Goal: Task Accomplishment & Management: Use online tool/utility

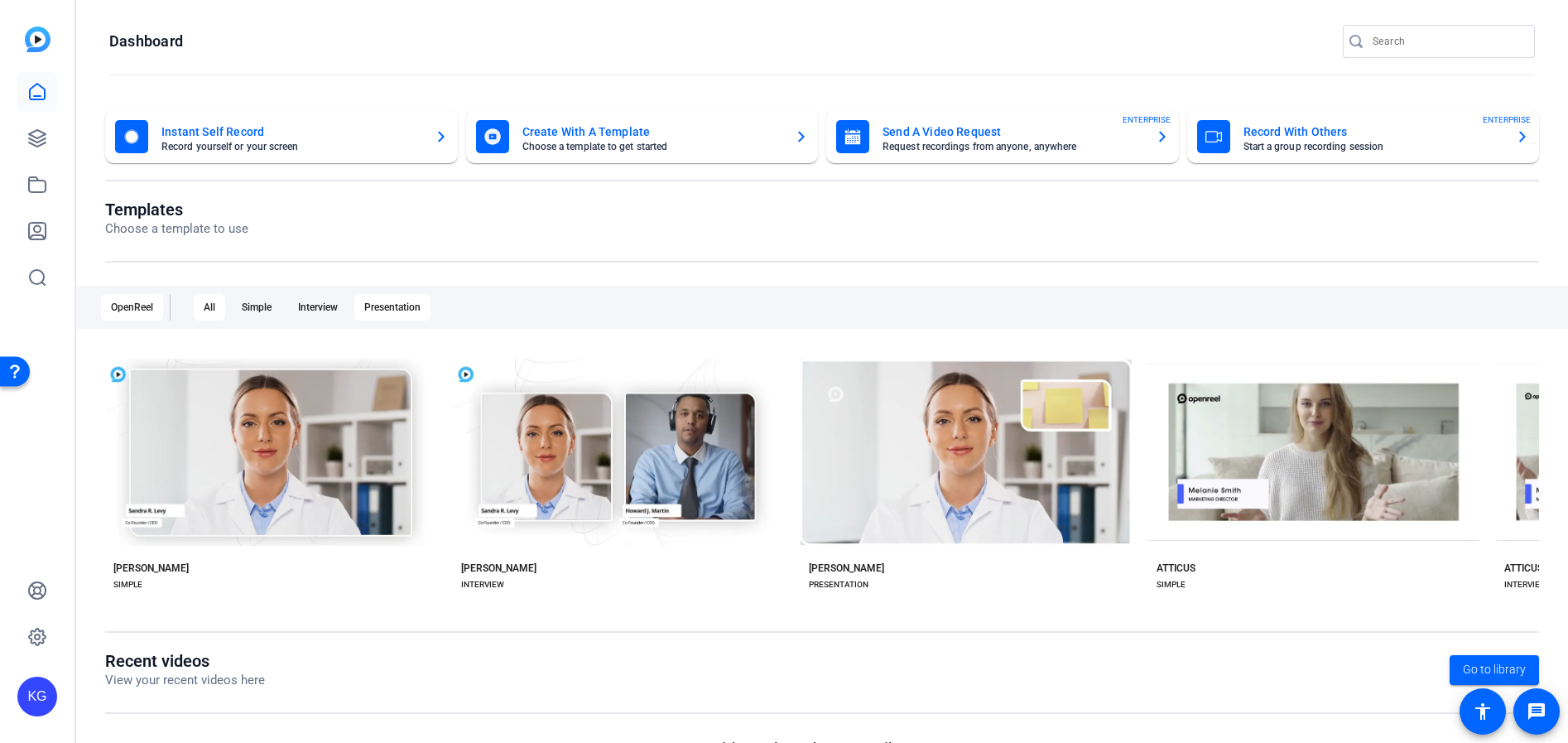
click at [374, 310] on div "Presentation" at bounding box center [392, 306] width 77 height 27
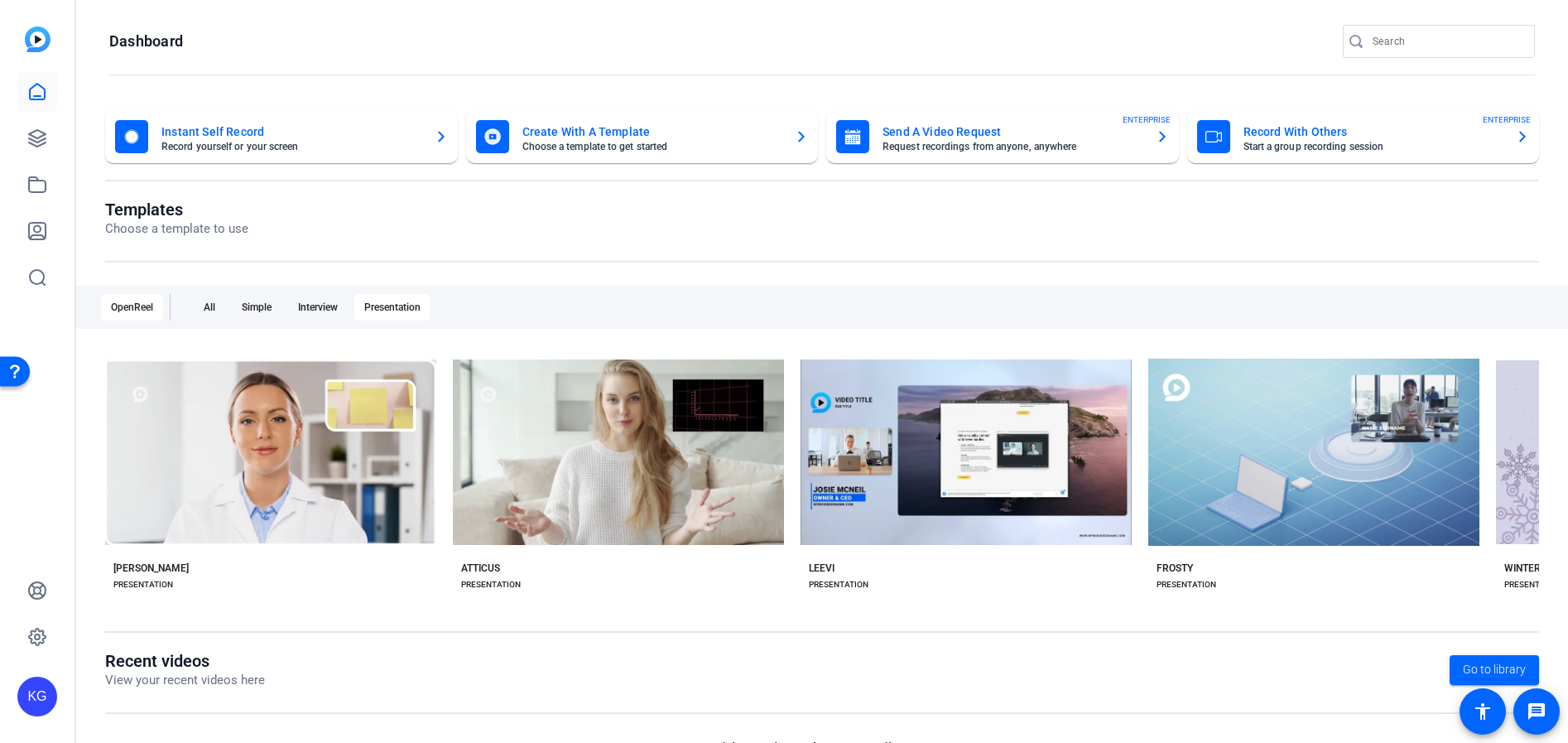
click at [588, 138] on mat-card-title "Create With A Template" at bounding box center [652, 132] width 260 height 20
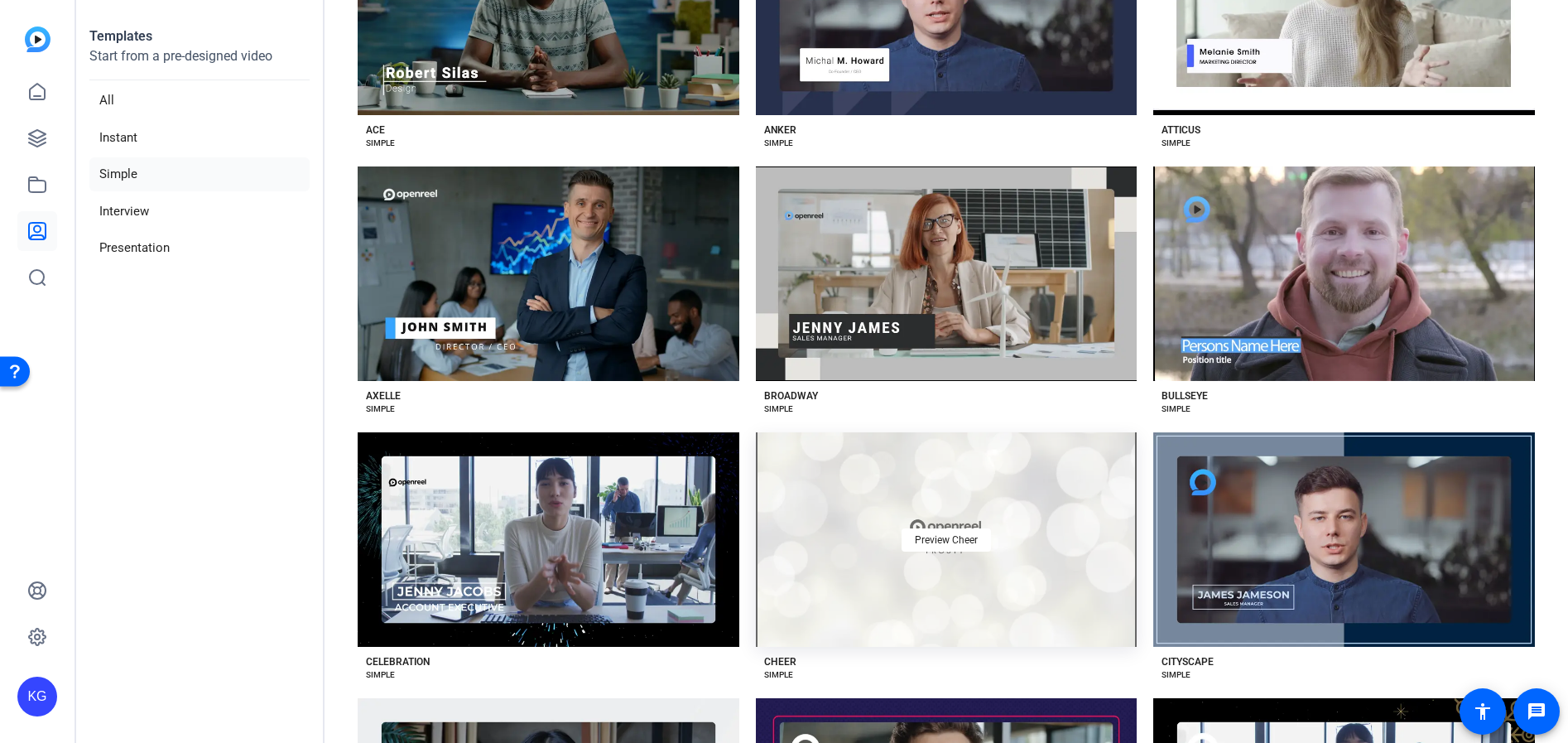
scroll to position [248, 0]
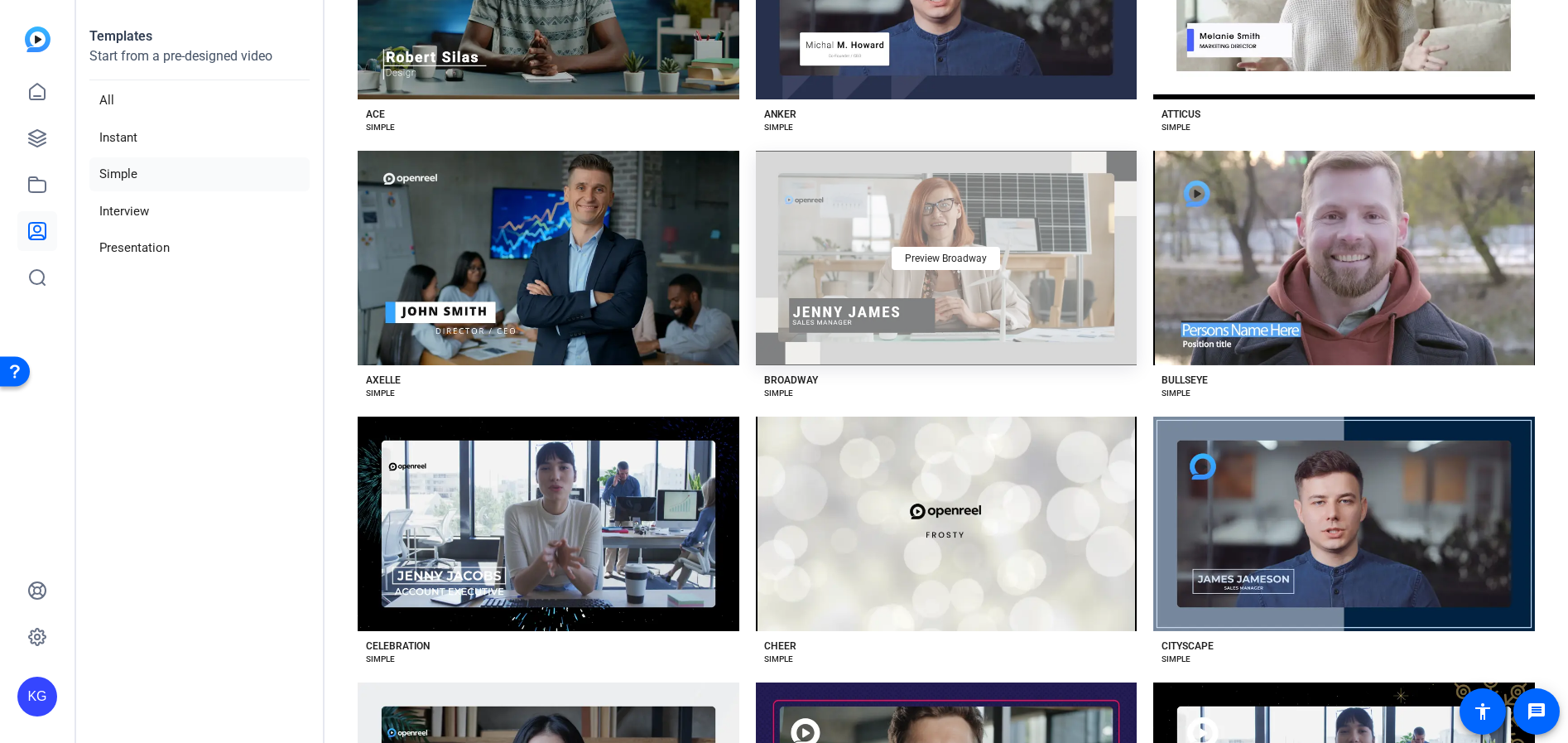
click at [856, 288] on div "Preview Broadway" at bounding box center [946, 258] width 381 height 214
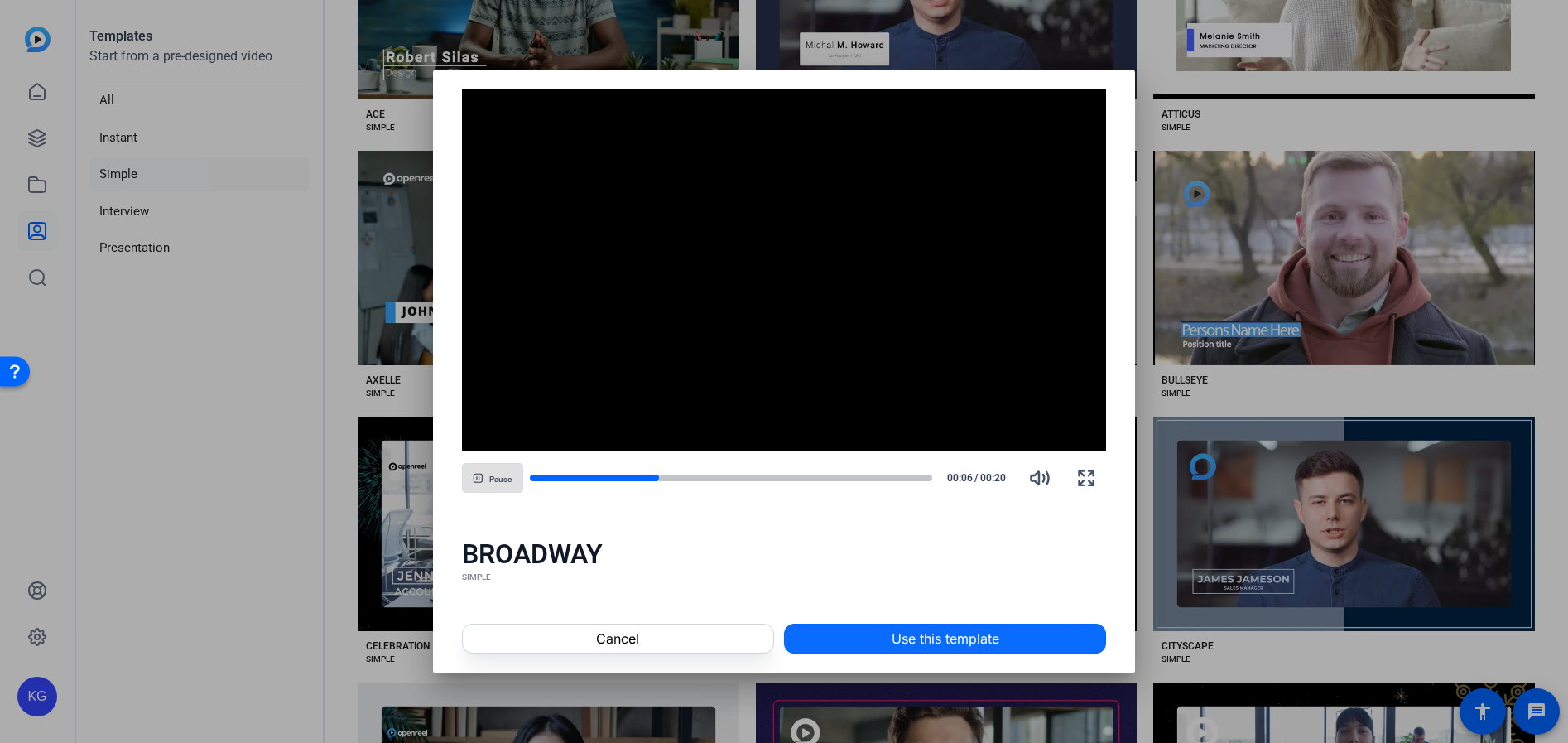
click at [905, 632] on span "Use this template" at bounding box center [945, 639] width 108 height 20
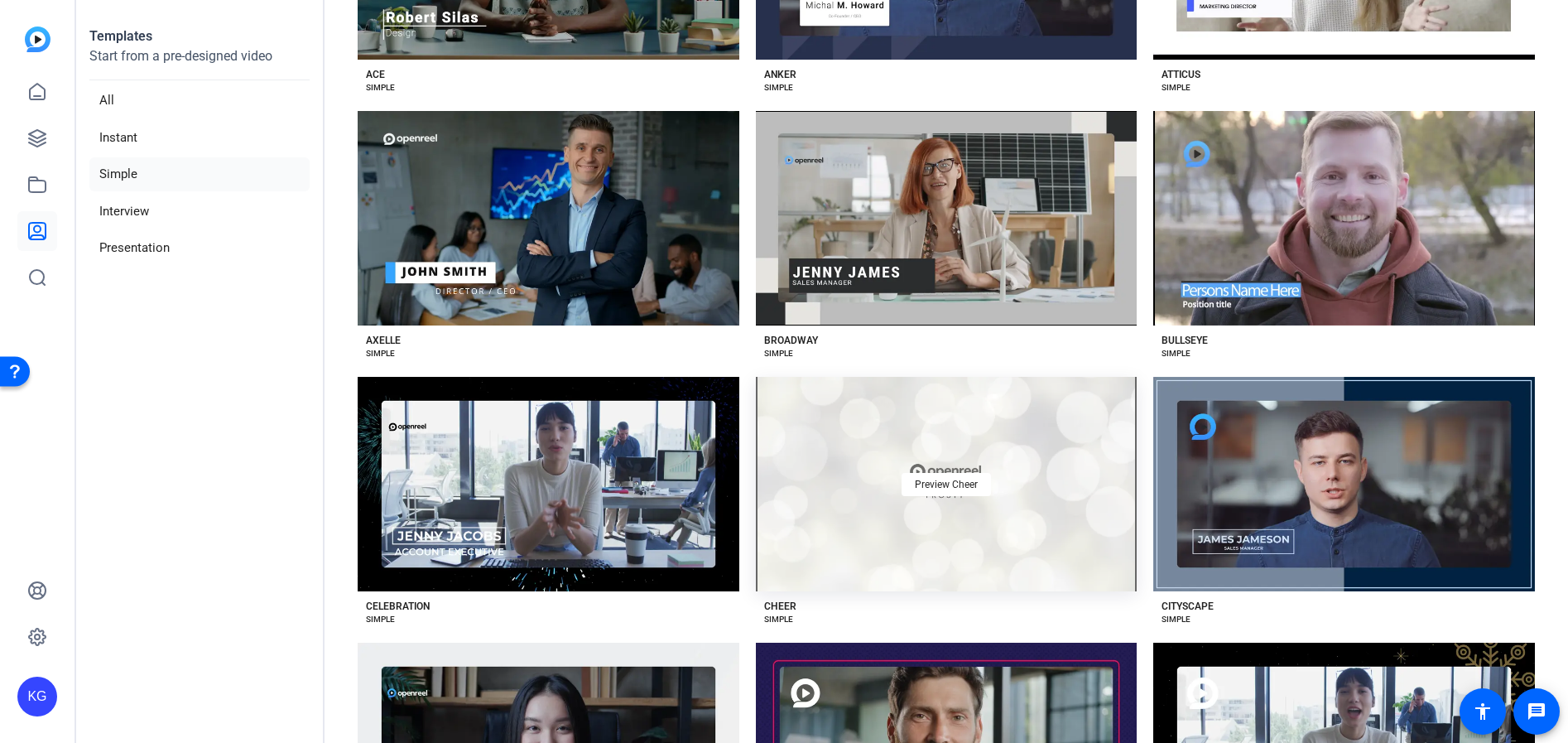
scroll to position [0, 0]
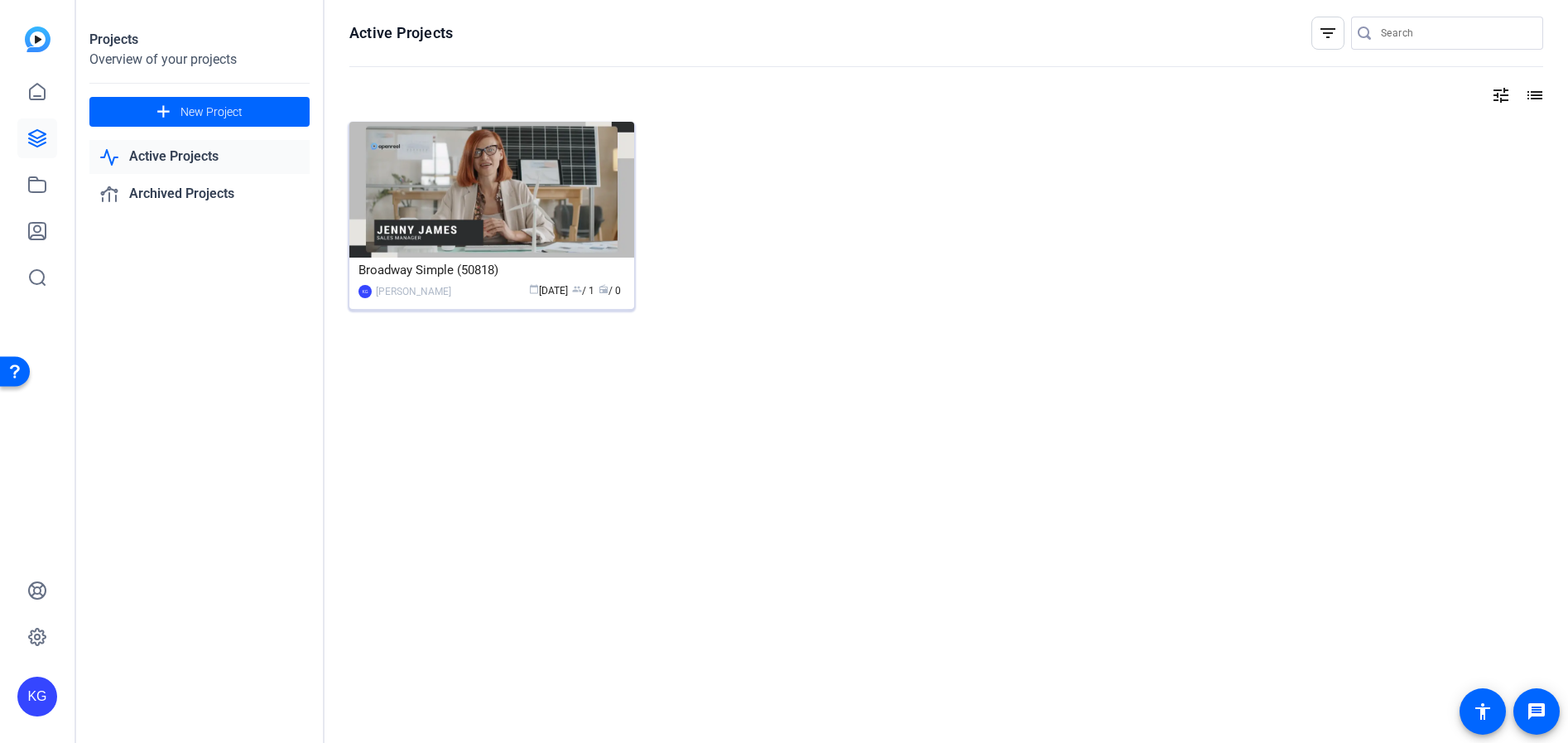
click at [512, 224] on img at bounding box center [491, 189] width 285 height 136
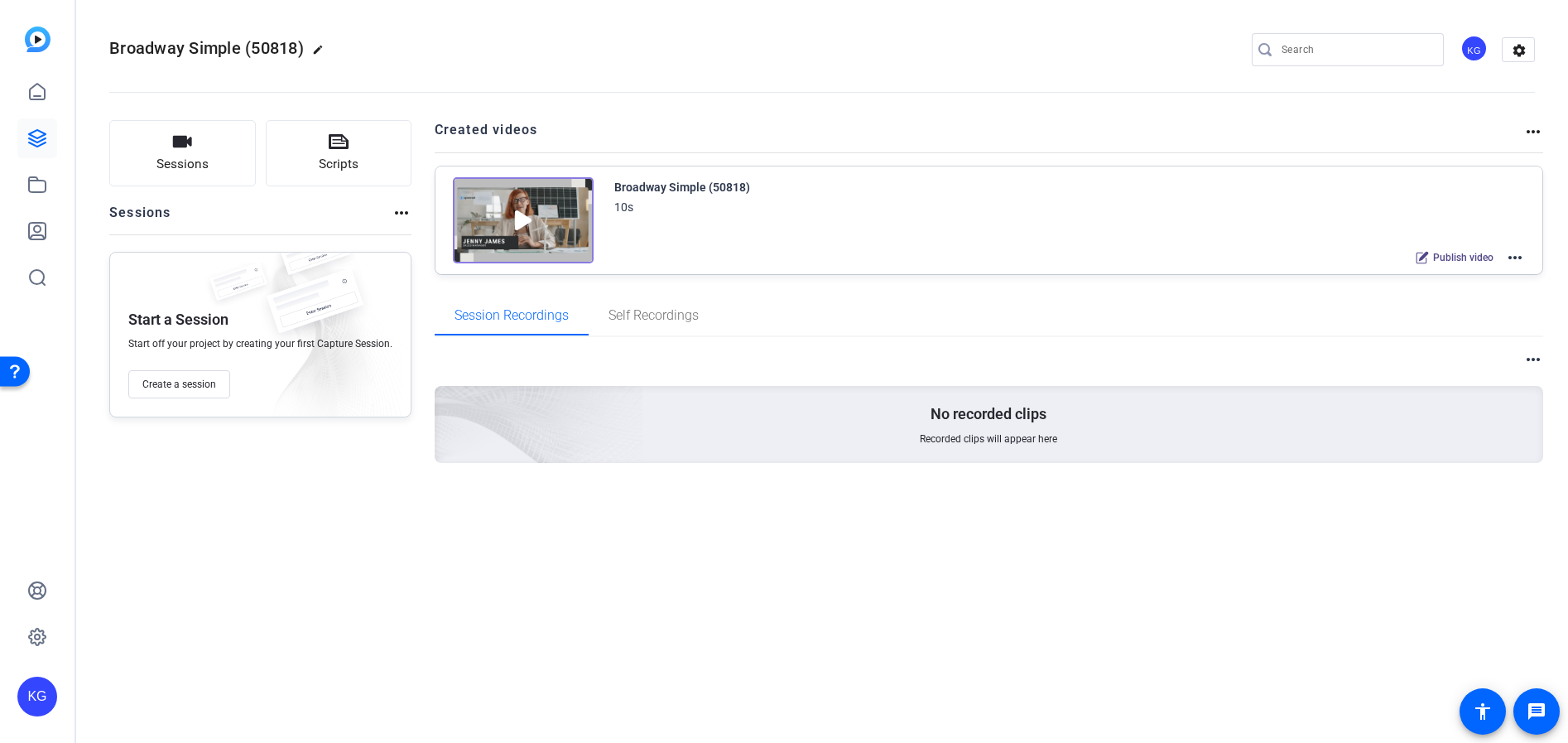
click at [527, 213] on img at bounding box center [523, 220] width 140 height 86
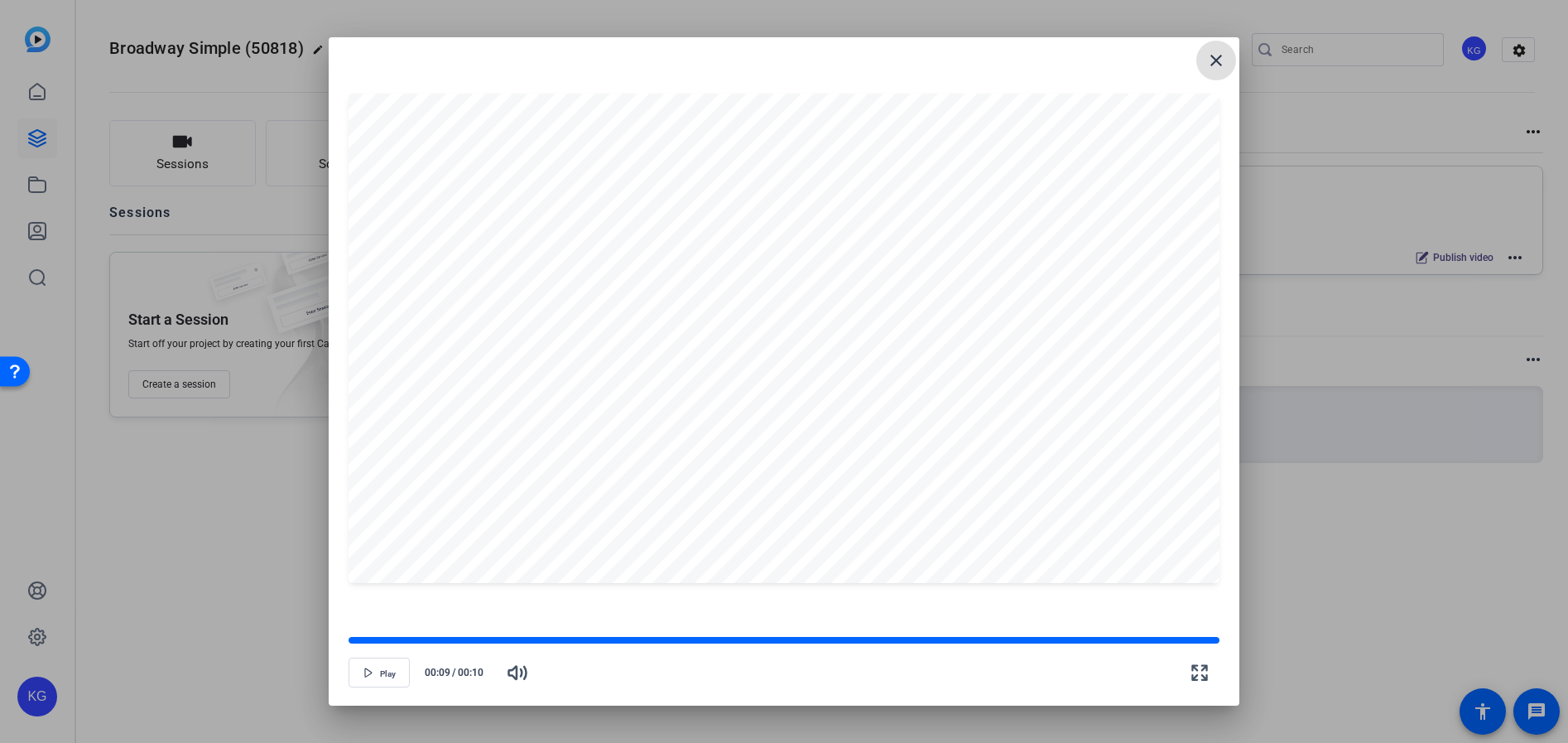
click at [1212, 60] on mat-icon "close" at bounding box center [1216, 61] width 20 height 20
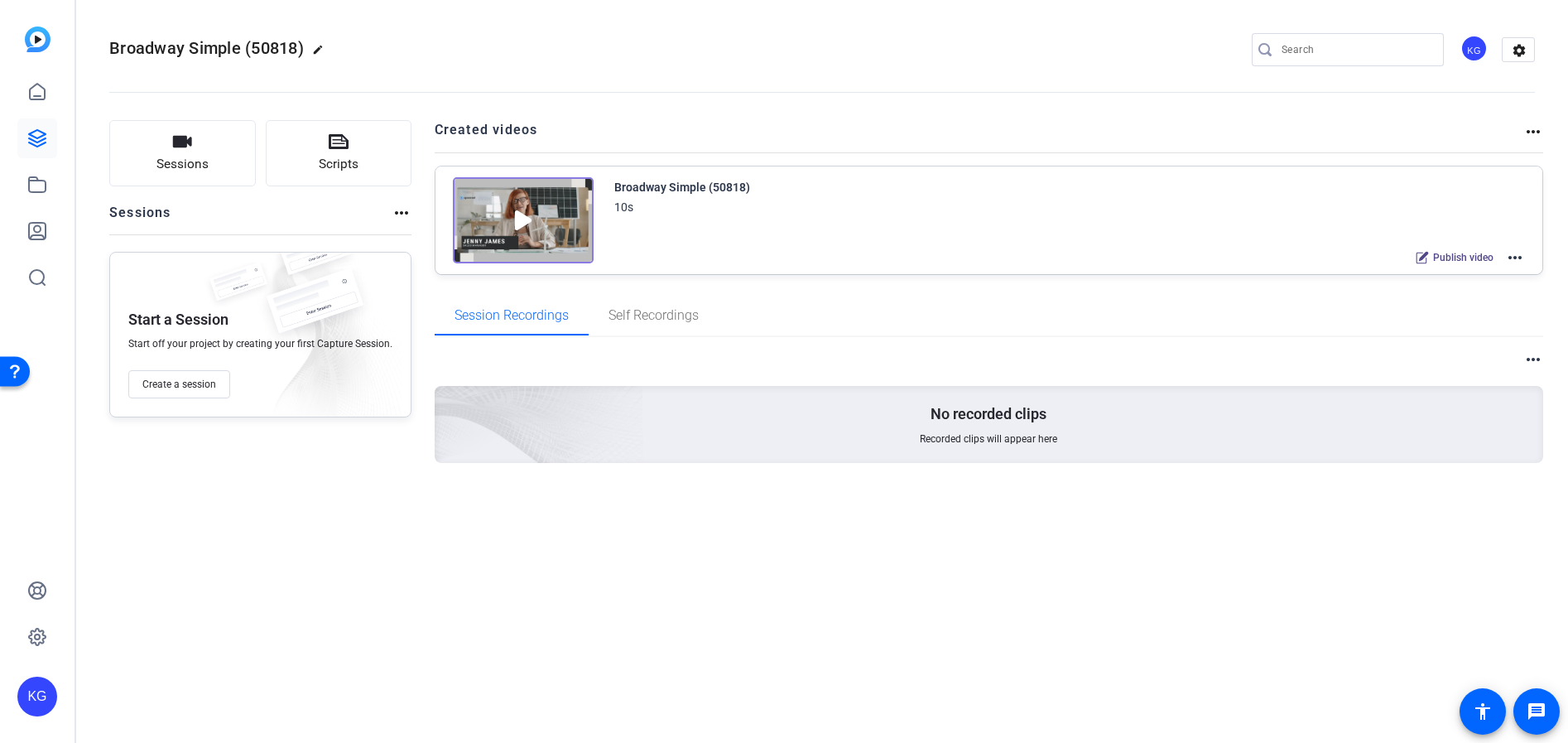
click at [566, 218] on img at bounding box center [523, 220] width 140 height 86
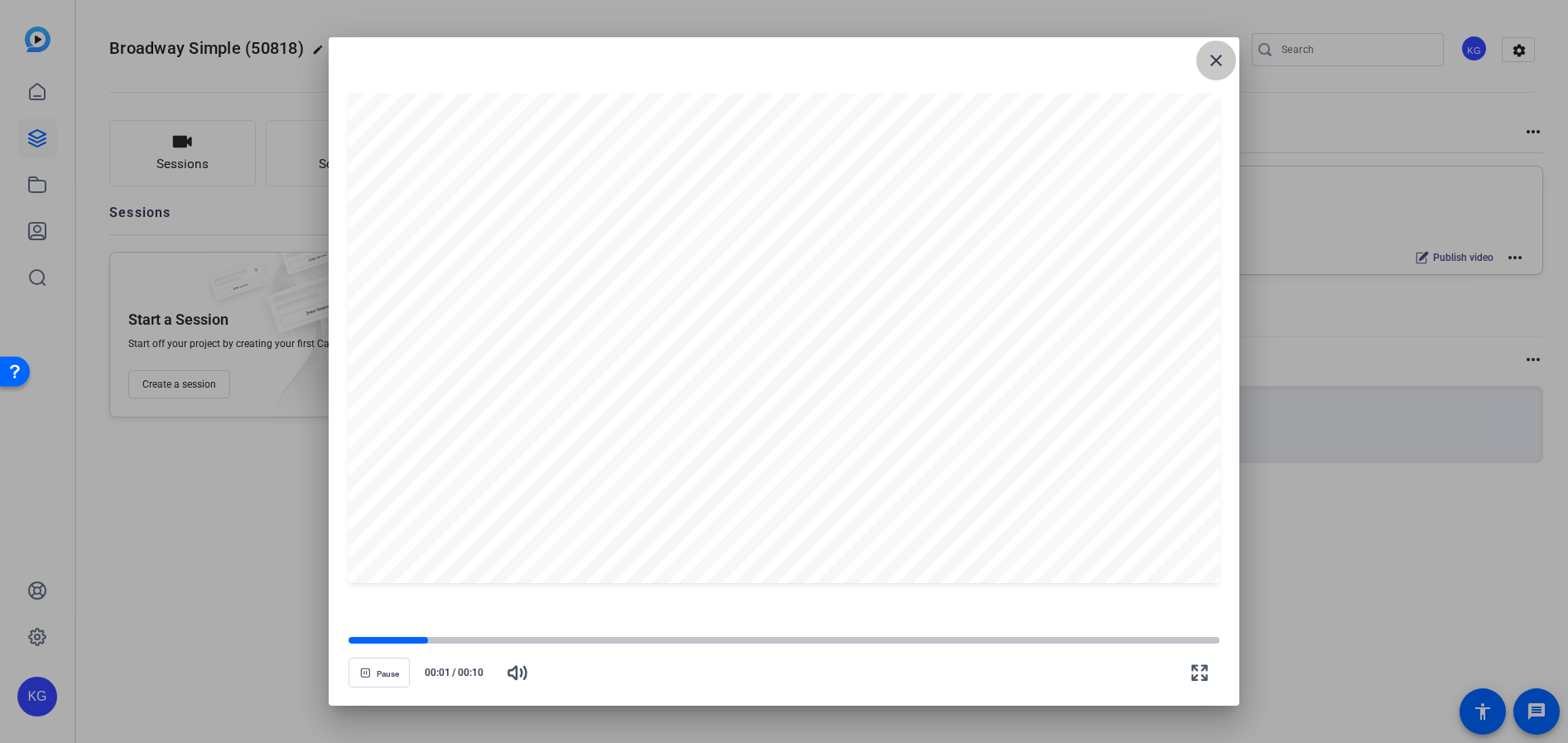
click at [1222, 57] on mat-icon "close" at bounding box center [1216, 61] width 20 height 20
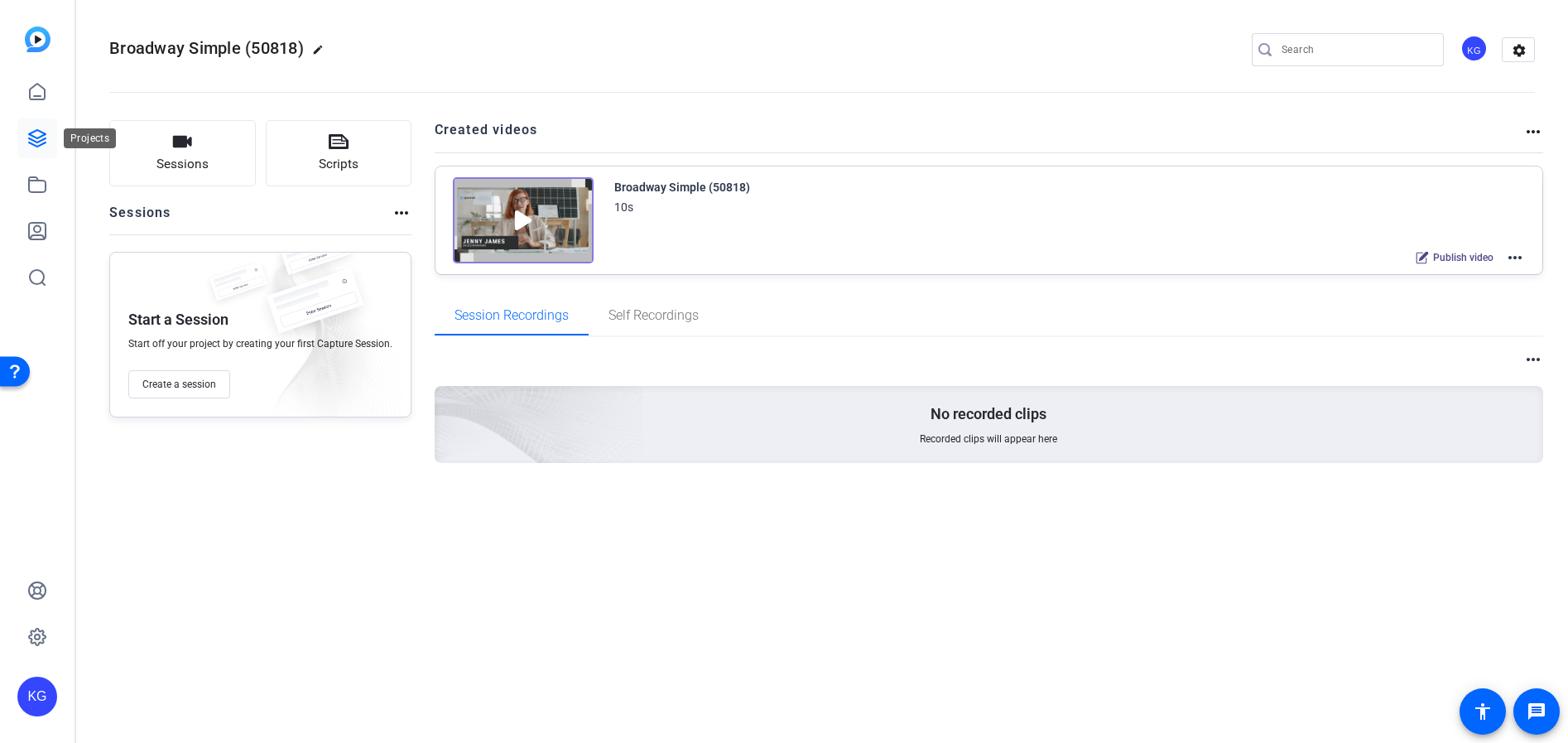
click at [42, 139] on icon at bounding box center [38, 138] width 20 height 20
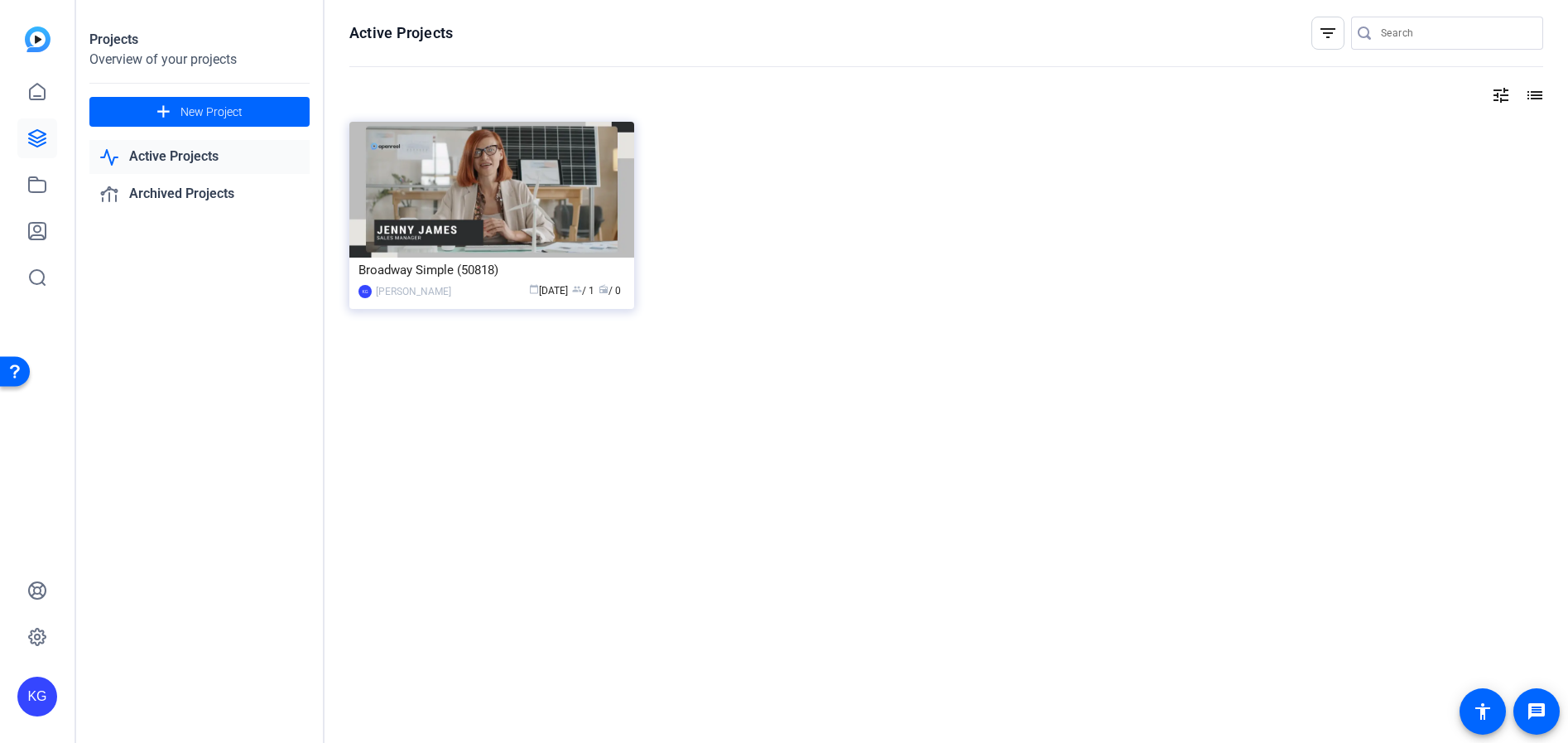
click at [183, 160] on link "Active Projects" at bounding box center [199, 157] width 221 height 34
click at [1538, 92] on mat-icon "list" at bounding box center [1533, 95] width 20 height 20
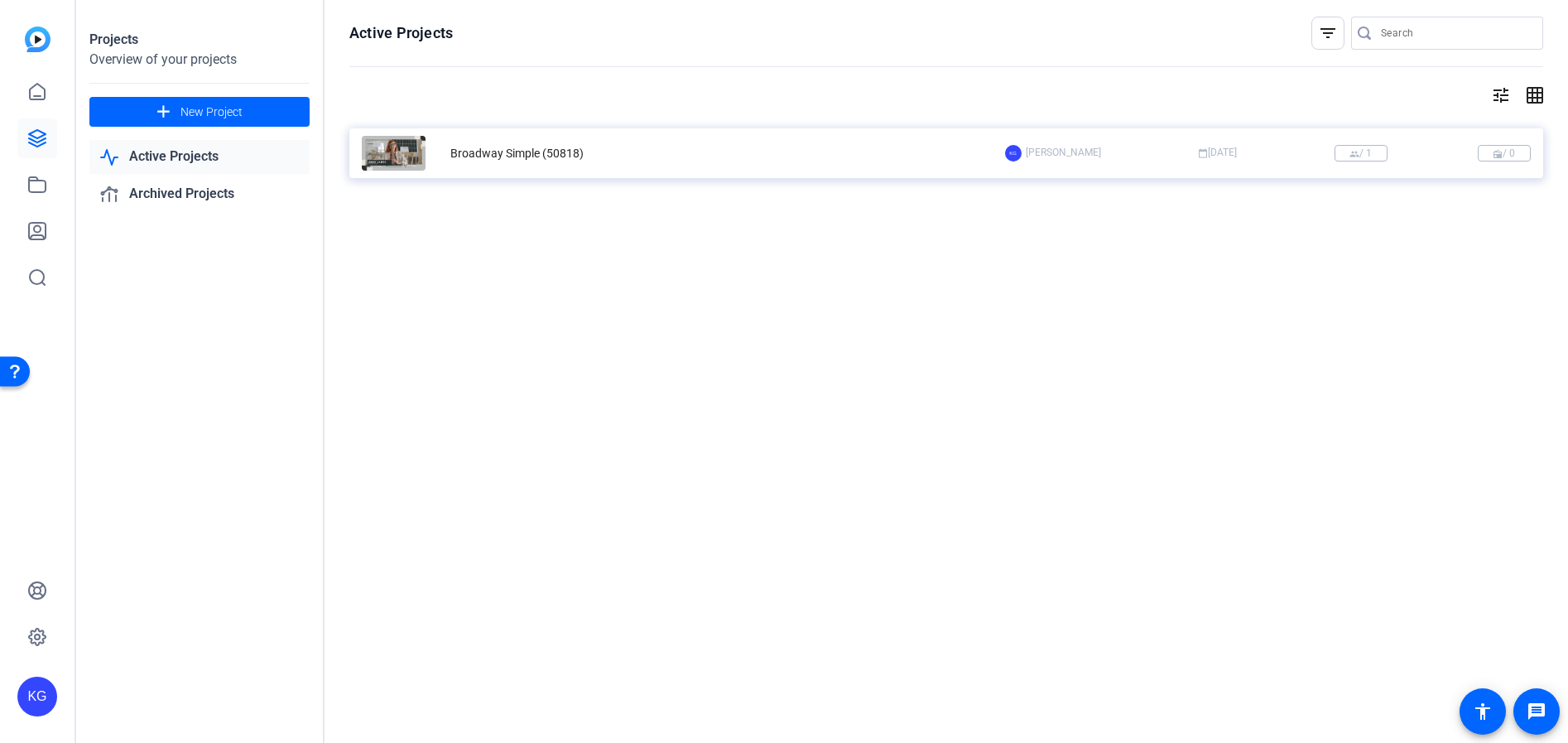
click at [470, 160] on div "Broadway Simple (50818)" at bounding box center [517, 153] width 133 height 18
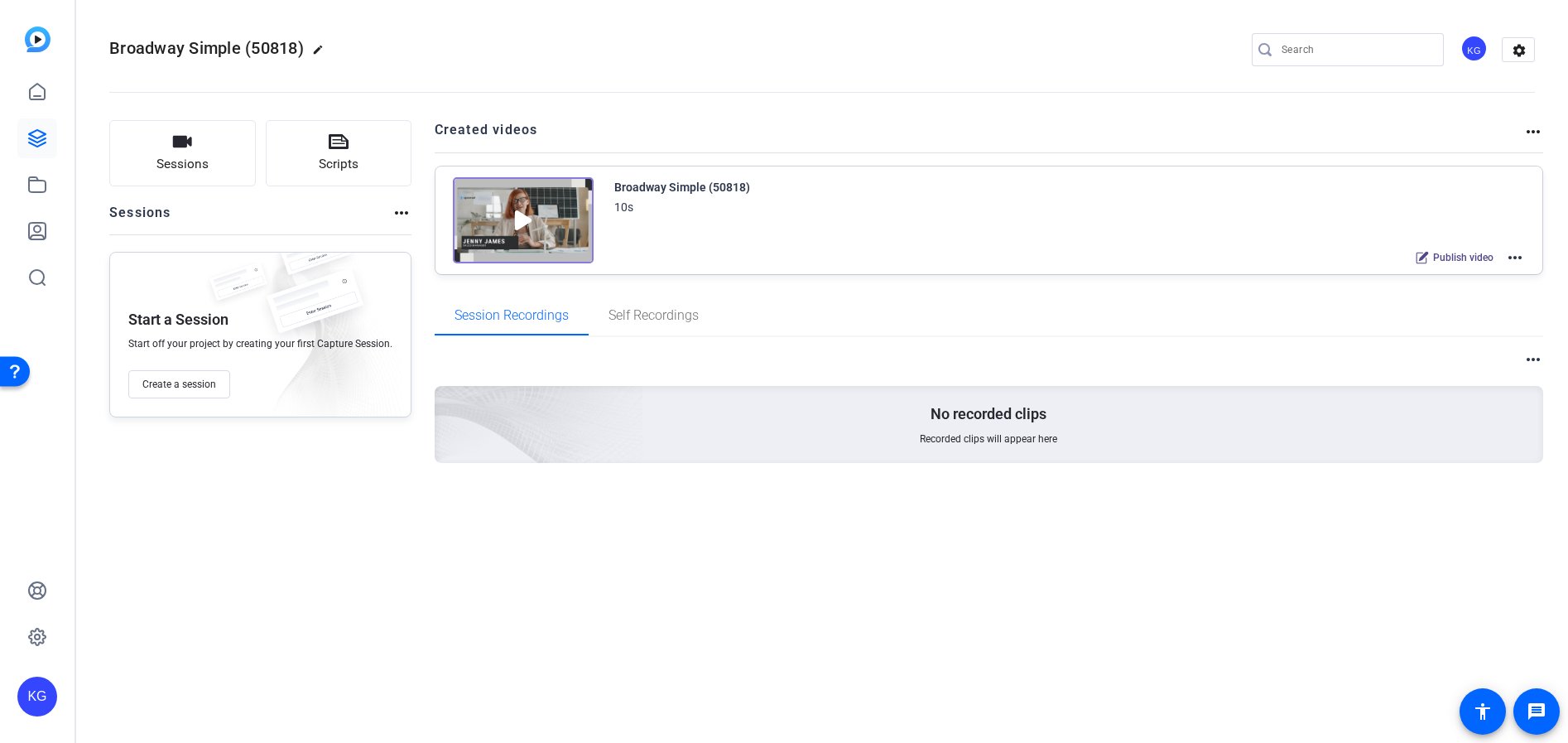
click at [1522, 259] on mat-icon "more_horiz" at bounding box center [1515, 258] width 20 height 20
click at [1468, 274] on span "Edit in Creator" at bounding box center [1454, 278] width 115 height 20
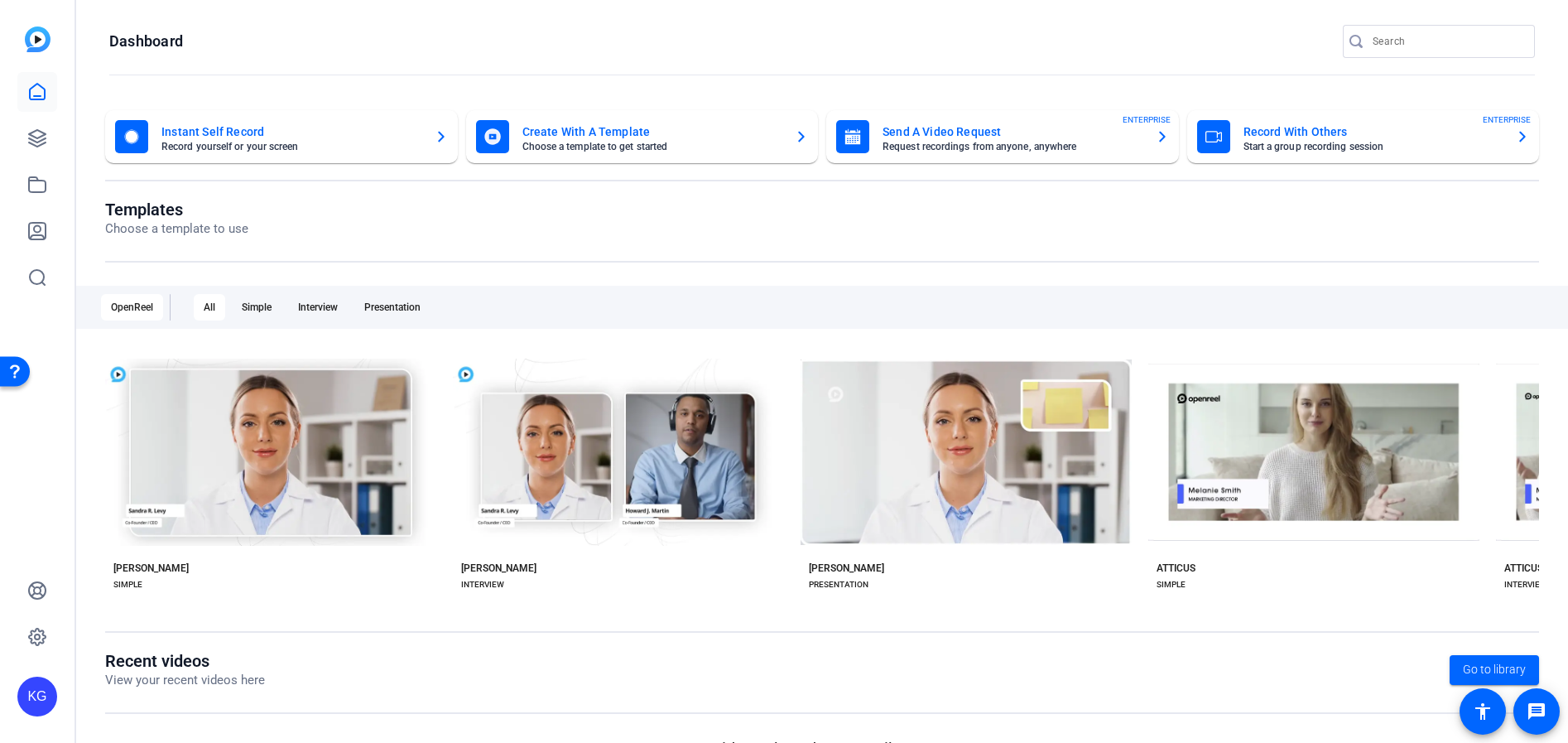
click at [207, 133] on mat-card-title "Instant Self Record" at bounding box center [292, 132] width 260 height 20
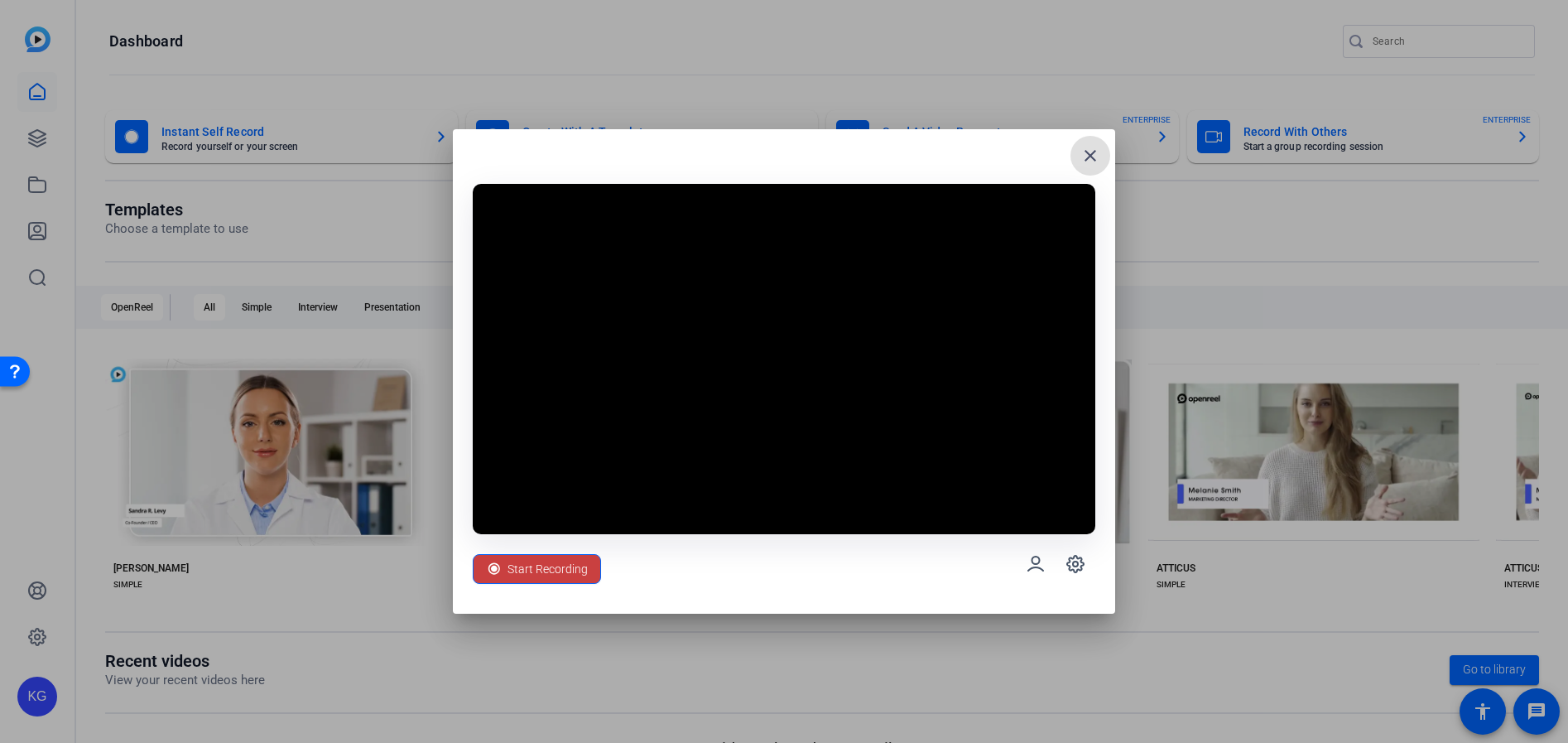
click at [545, 570] on span "Start Recording" at bounding box center [547, 569] width 80 height 31
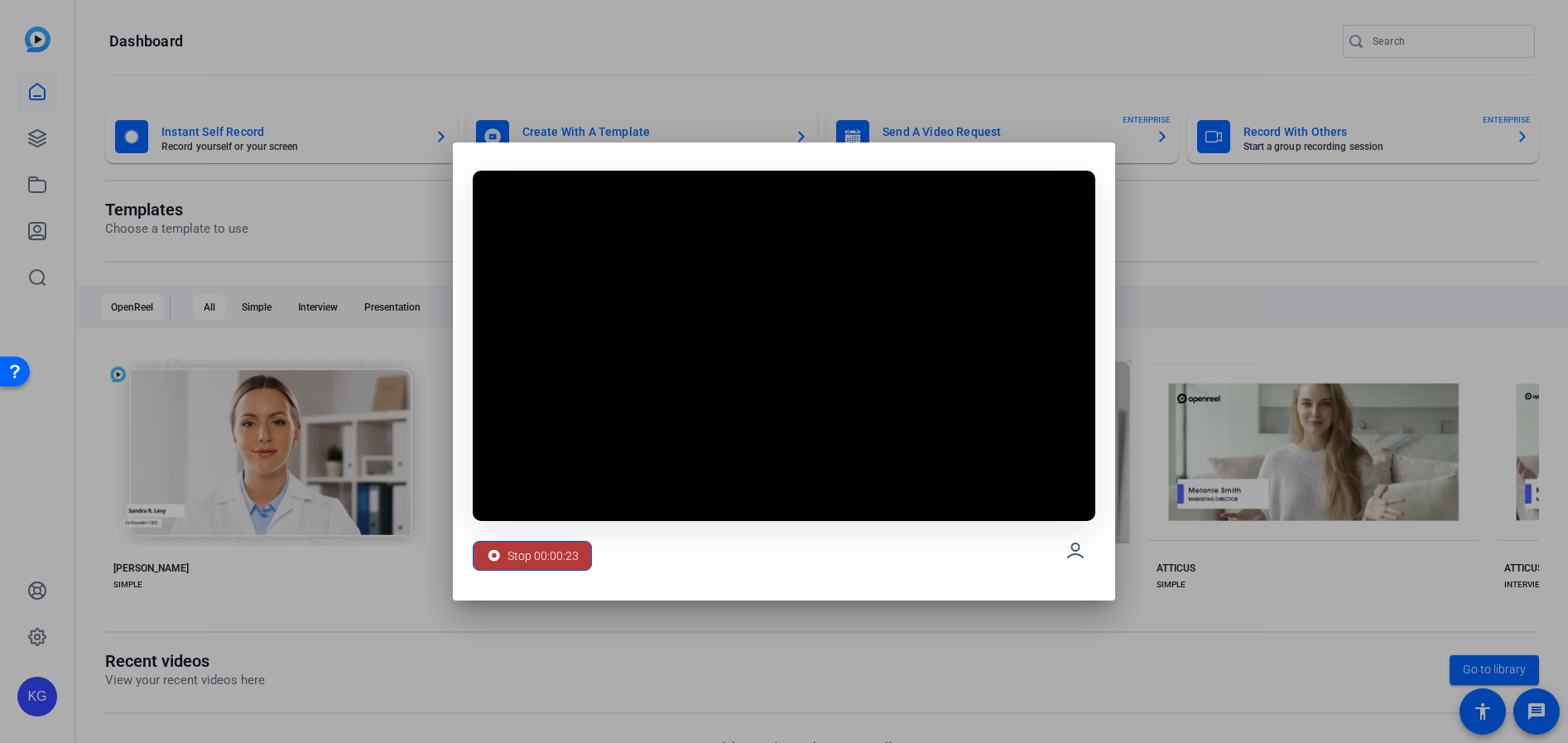
click at [549, 563] on span "Stop 00:00:23" at bounding box center [543, 556] width 71 height 31
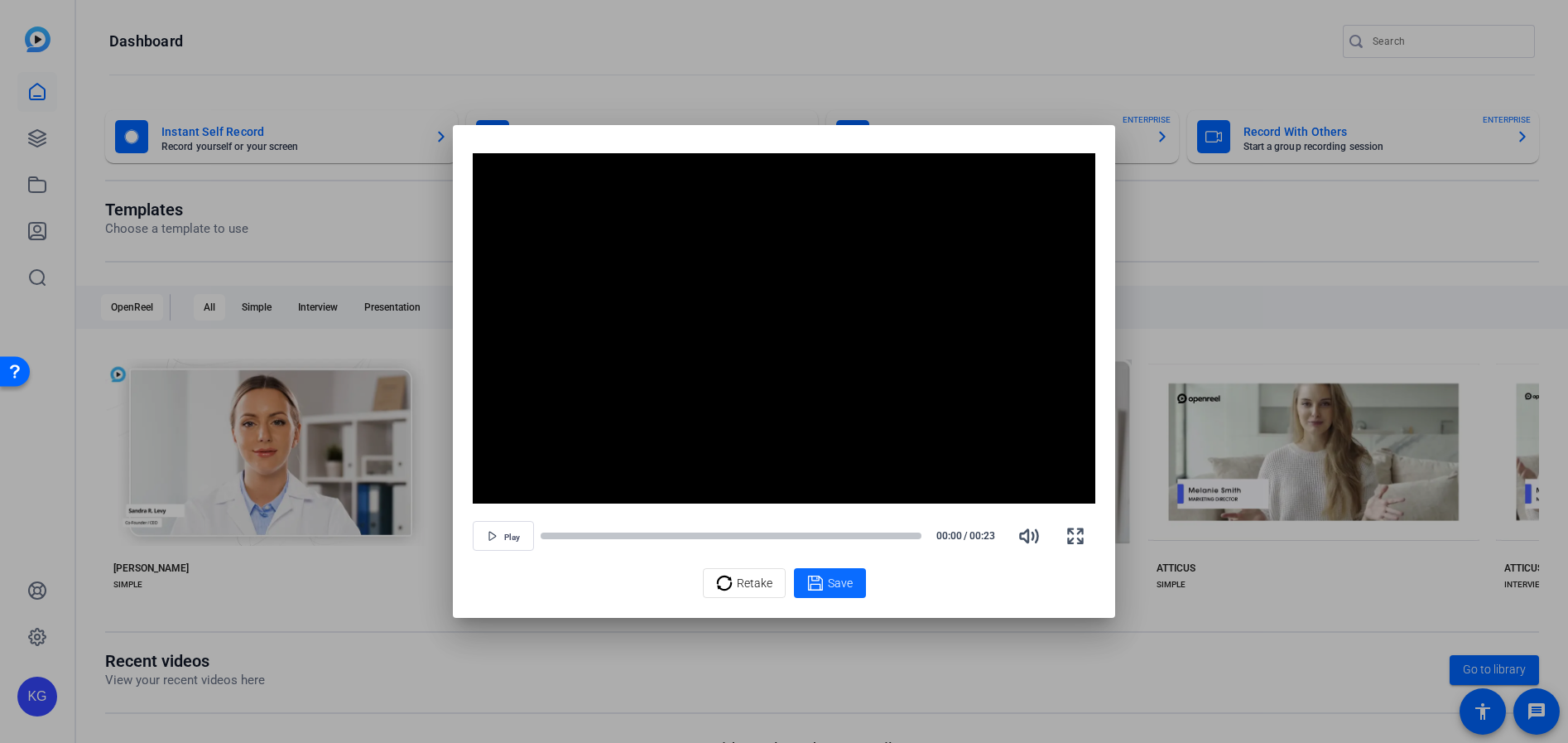
click at [845, 583] on span "Save" at bounding box center [840, 582] width 25 height 18
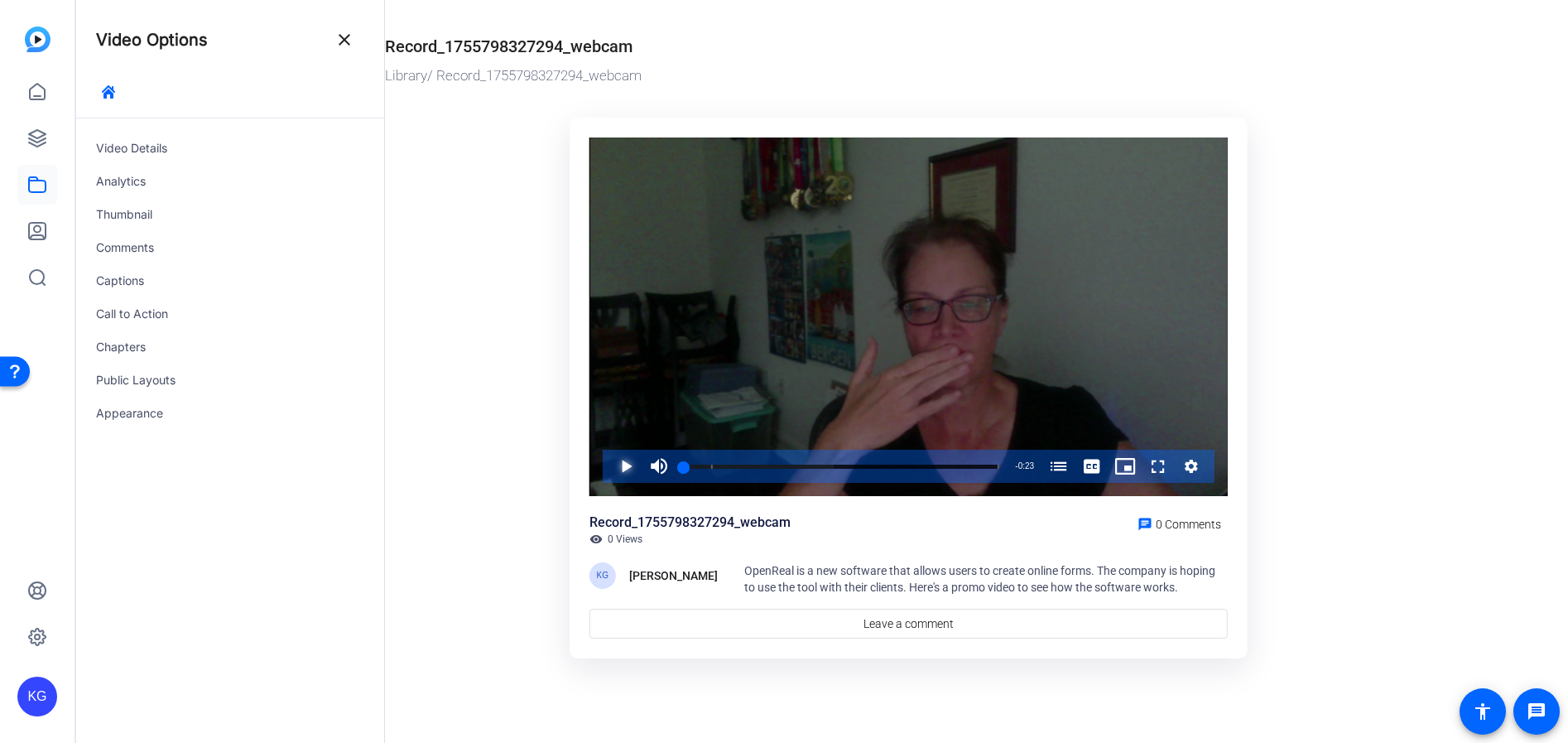
click at [609, 471] on span "Video Player" at bounding box center [609, 466] width 0 height 33
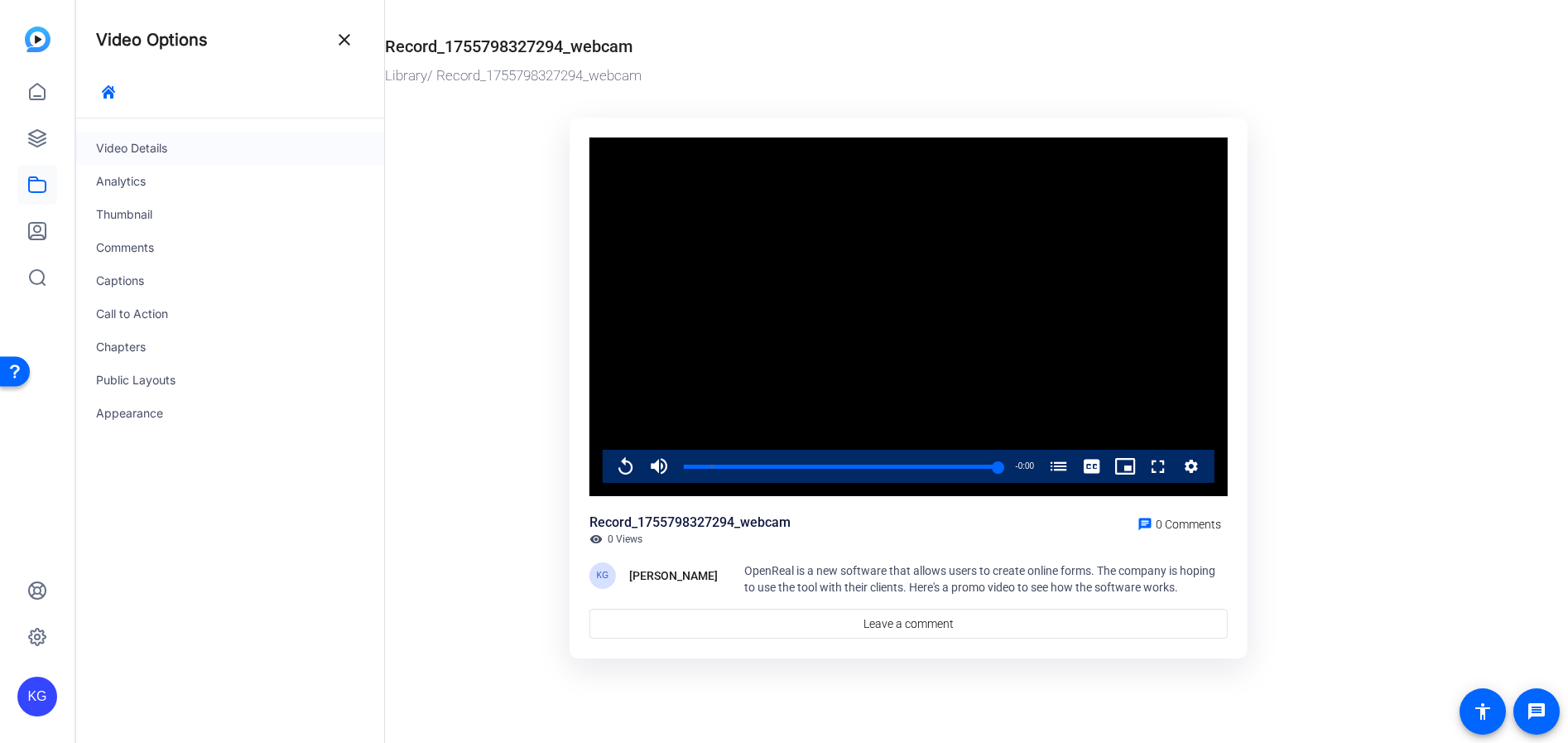
click at [149, 152] on div "Video Details" at bounding box center [231, 149] width 308 height 33
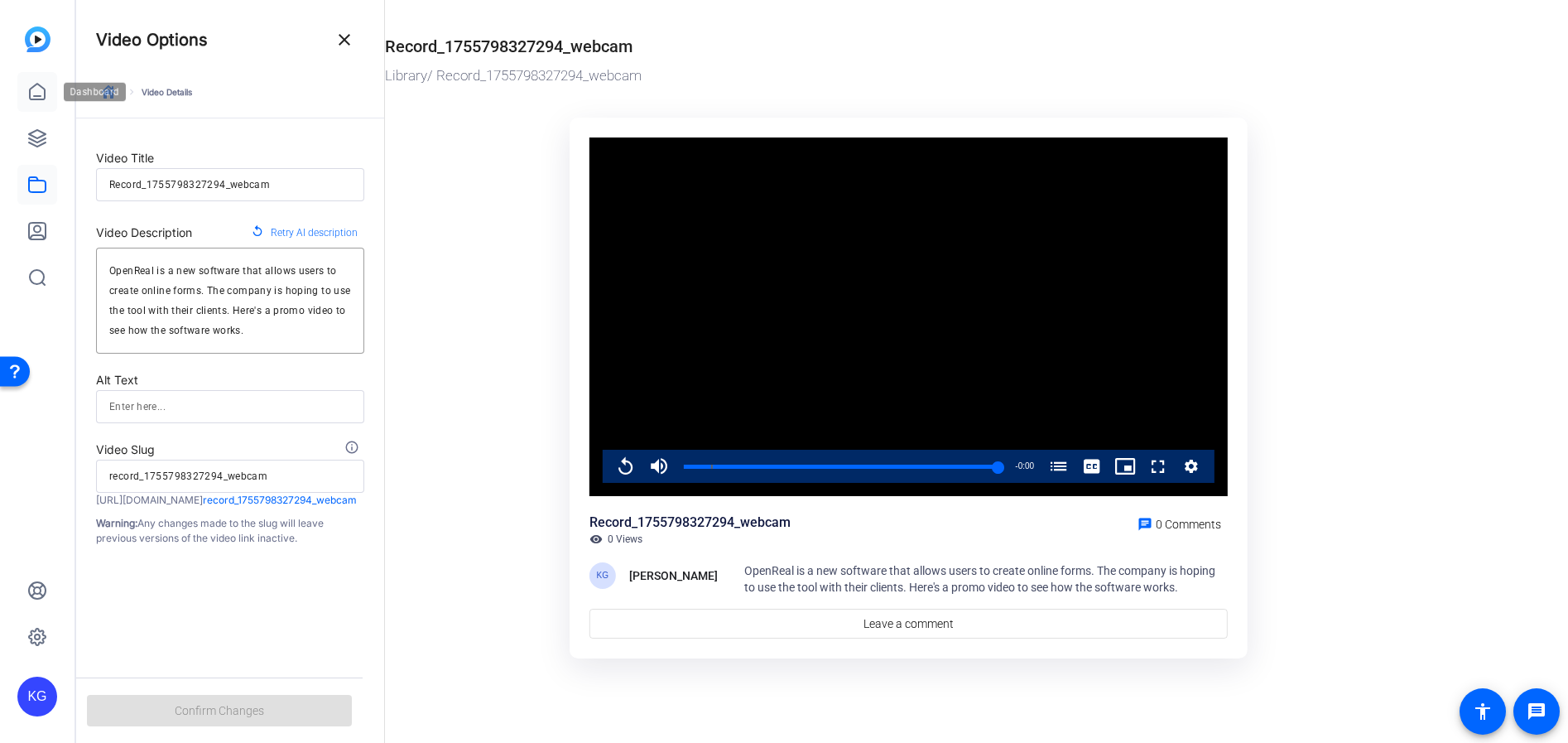
click at [30, 88] on icon at bounding box center [38, 92] width 20 height 20
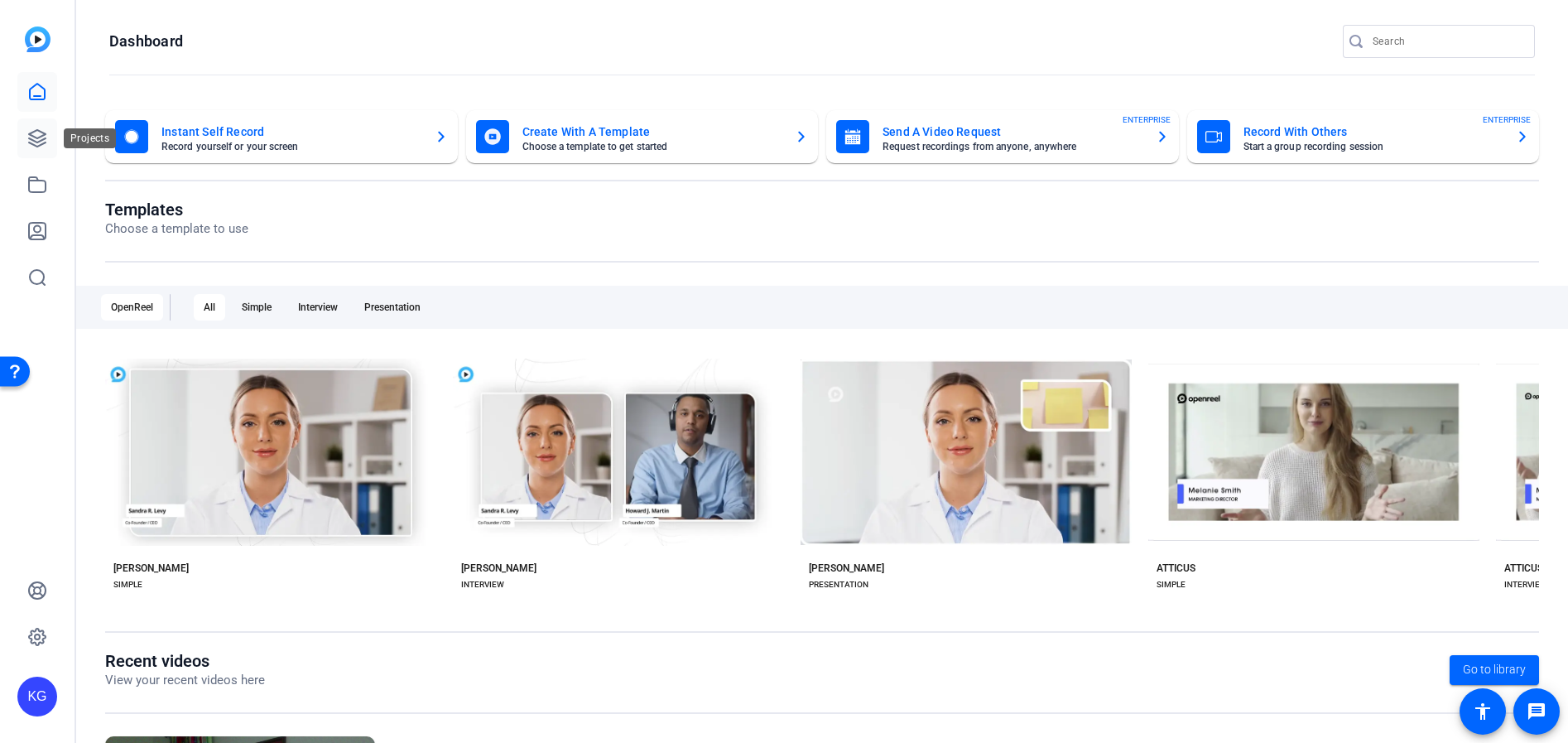
click at [42, 142] on icon at bounding box center [38, 138] width 20 height 20
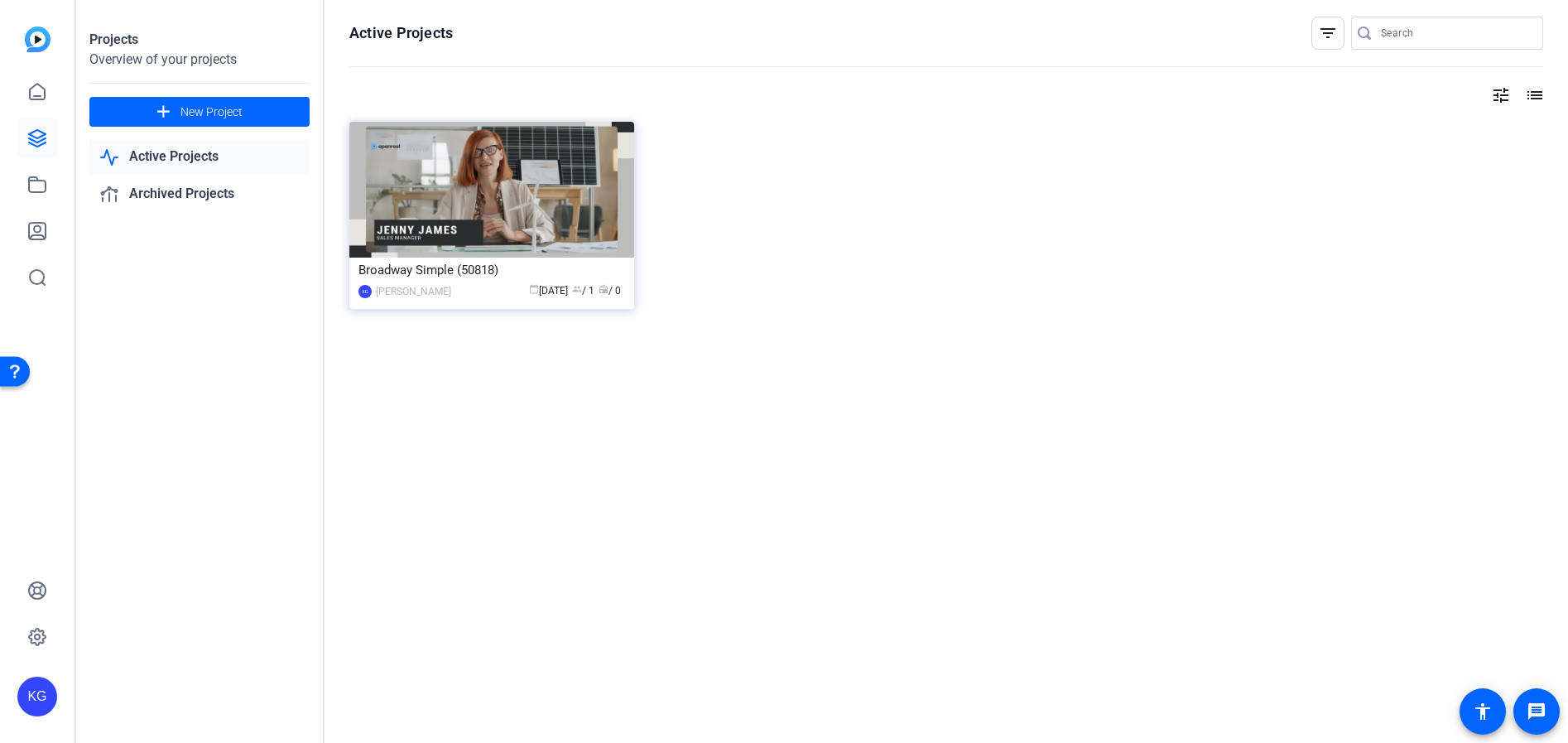
click at [1539, 99] on mat-icon "list" at bounding box center [1533, 95] width 20 height 20
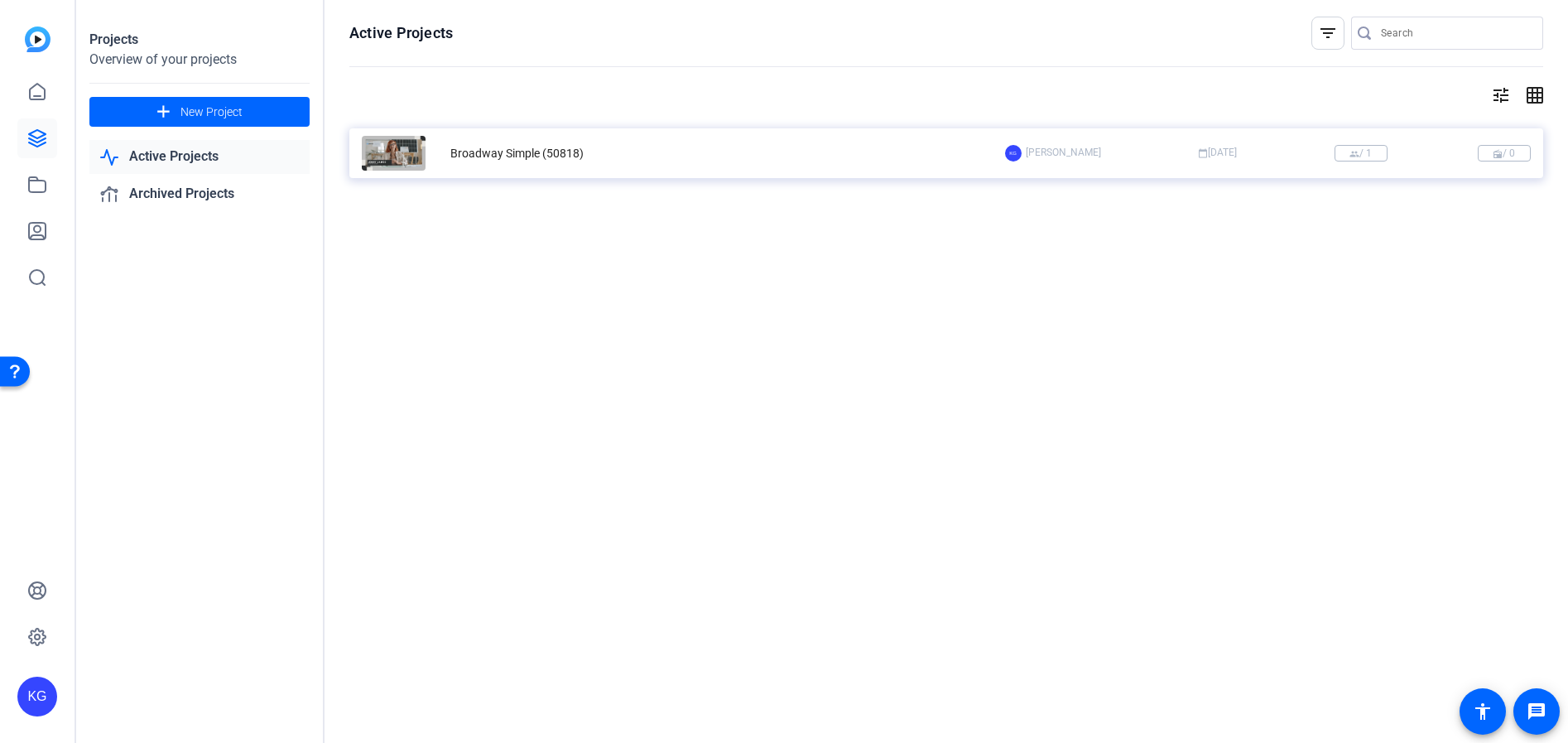
click at [583, 154] on div "Broadway Simple (50818)" at bounding box center [683, 153] width 643 height 35
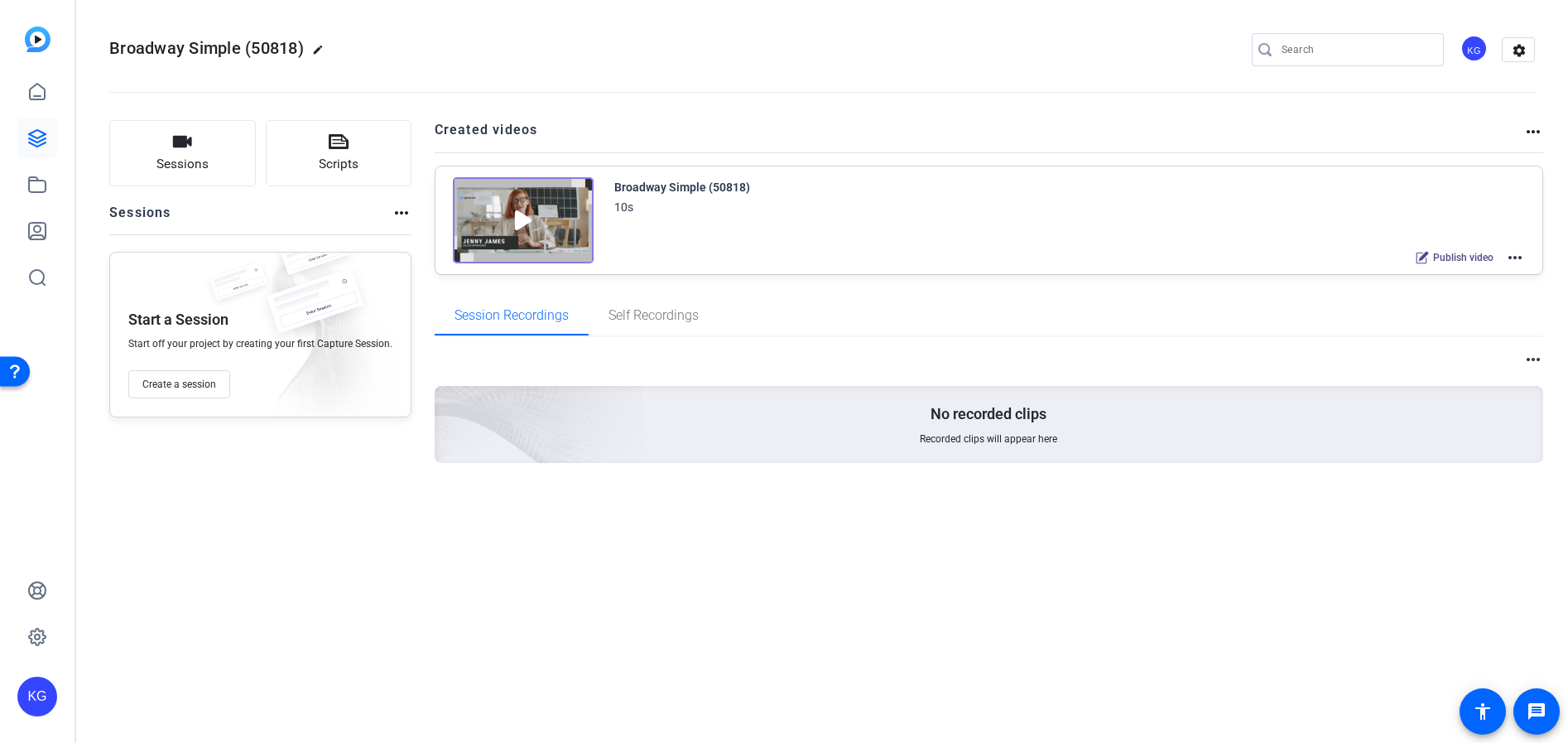
click at [1523, 257] on mat-icon "more_horiz" at bounding box center [1515, 258] width 20 height 20
click at [1451, 275] on span "Edit in Creator" at bounding box center [1454, 278] width 115 height 20
